Goal: Navigation & Orientation: Find specific page/section

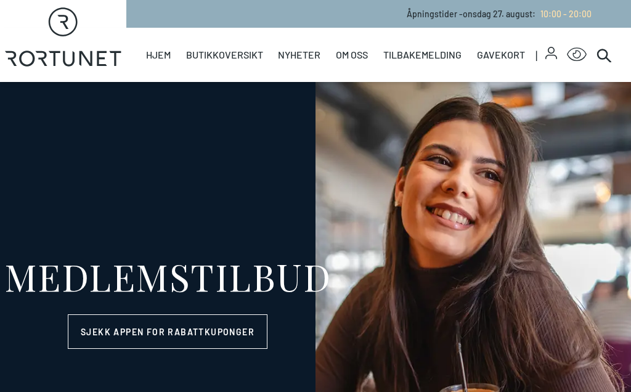
select select "NO"
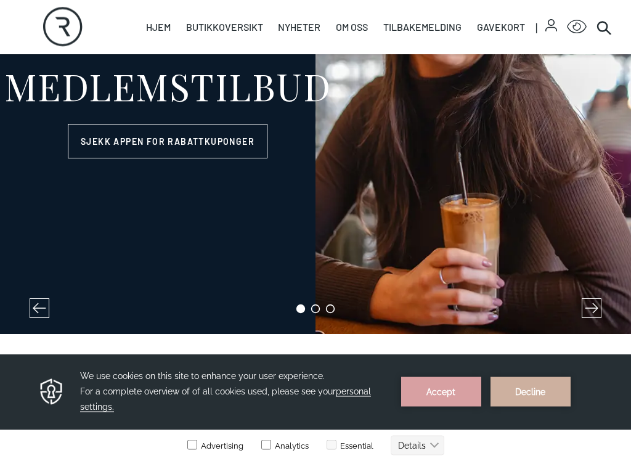
scroll to position [190, 0]
click at [532, 391] on button "Decline" at bounding box center [530, 392] width 80 height 30
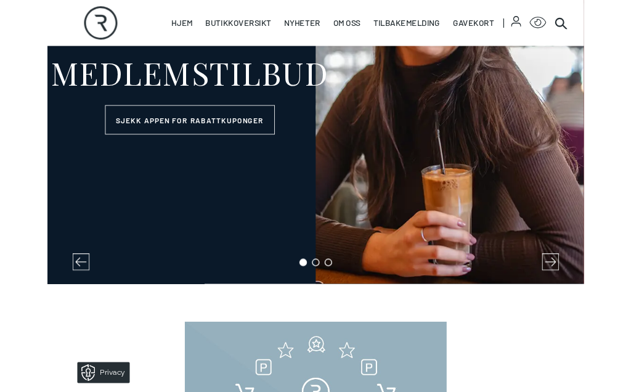
scroll to position [0, 0]
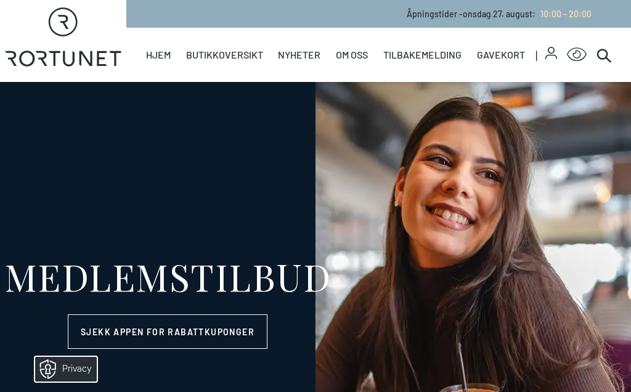
click at [0, 0] on link "Butikker" at bounding box center [0, 0] width 0 height 0
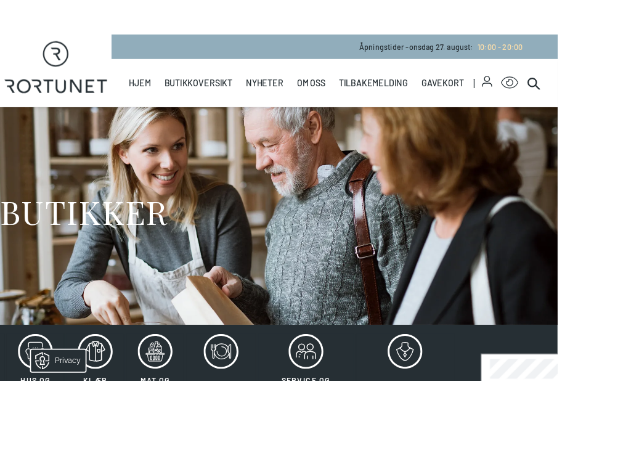
scroll to position [22, 0]
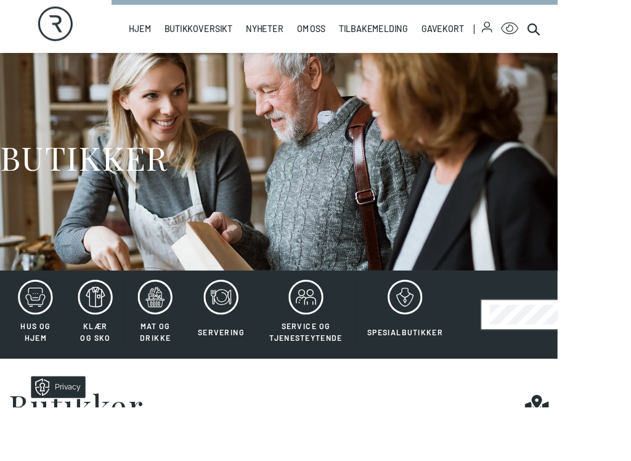
click at [36, 332] on icon at bounding box center [39, 336] width 39 height 39
click at [40, 335] on icon at bounding box center [39, 336] width 39 height 39
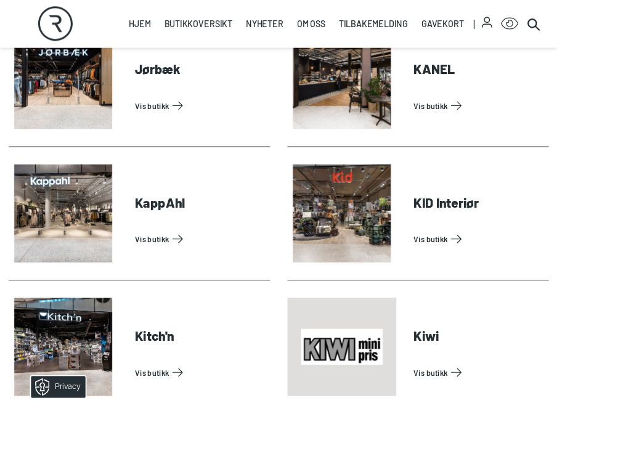
scroll to position [1441, 0]
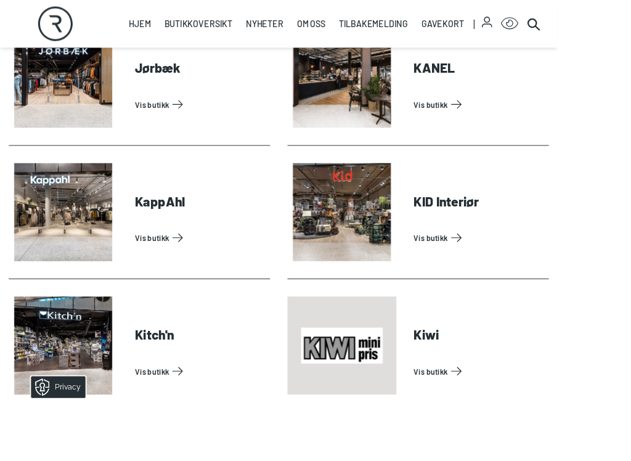
click at [515, 267] on link "Vis butikk" at bounding box center [542, 269] width 148 height 20
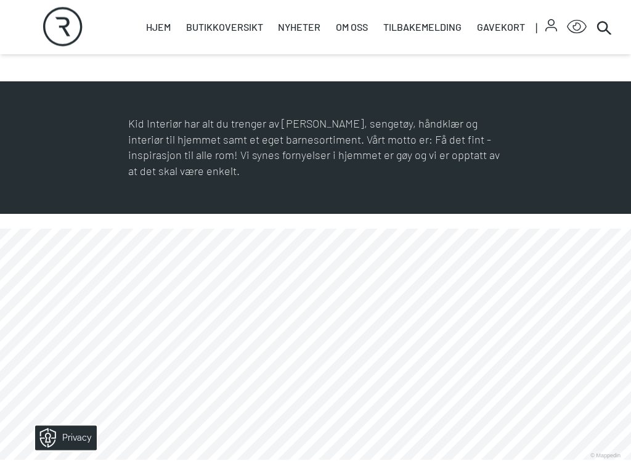
scroll to position [492, 0]
